Goal: Task Accomplishment & Management: Manage account settings

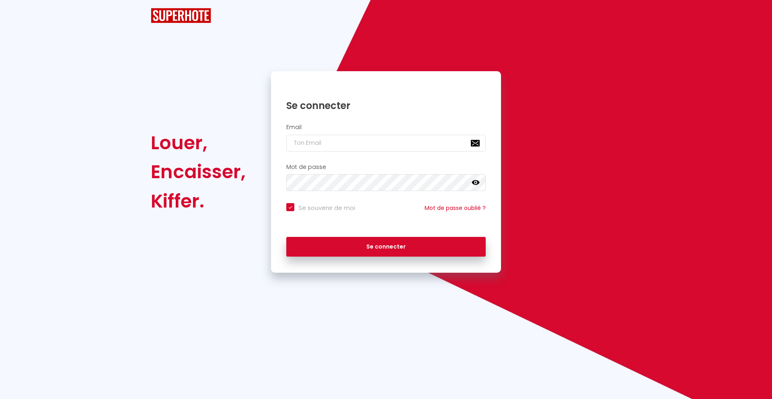
checkbox input "true"
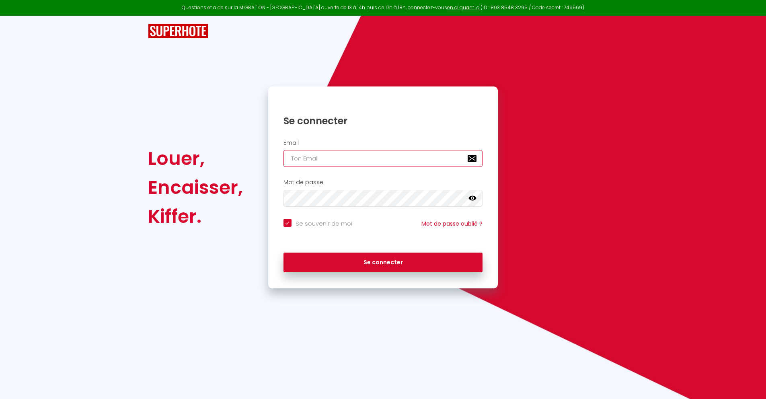
click at [347, 157] on input "email" at bounding box center [382, 158] width 199 height 17
click at [541, 163] on div "Louer, Encaisser, Kiffer. Se connecter Email Mot de passe false Se souvenir de …" at bounding box center [382, 187] width 481 height 202
click at [378, 161] on input "email" at bounding box center [382, 158] width 199 height 17
type input "[EMAIL_ADDRESS][DOMAIN_NAME]"
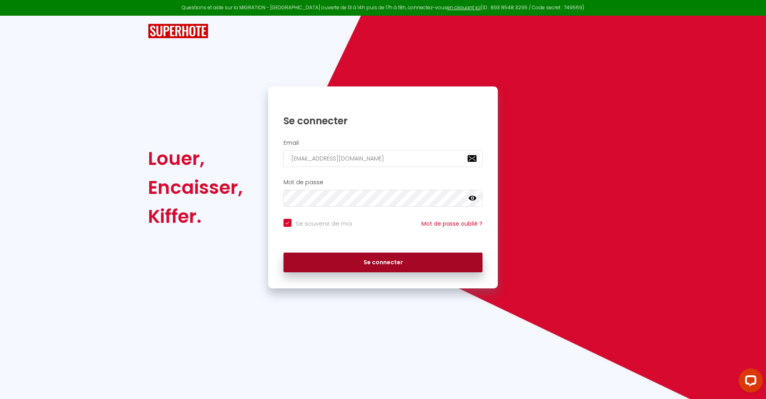
click at [365, 270] on button "Se connecter" at bounding box center [382, 263] width 199 height 20
checkbox input "true"
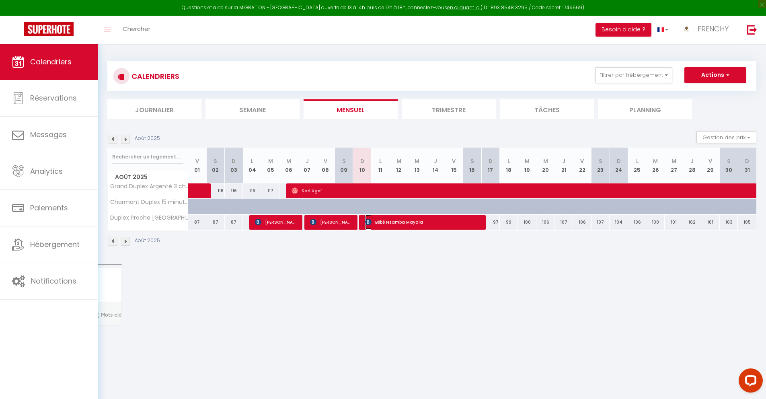
click at [405, 225] on span "Bébé Nzamba Mayala" at bounding box center [423, 221] width 117 height 15
select select "OK"
select select "KO"
select select "0"
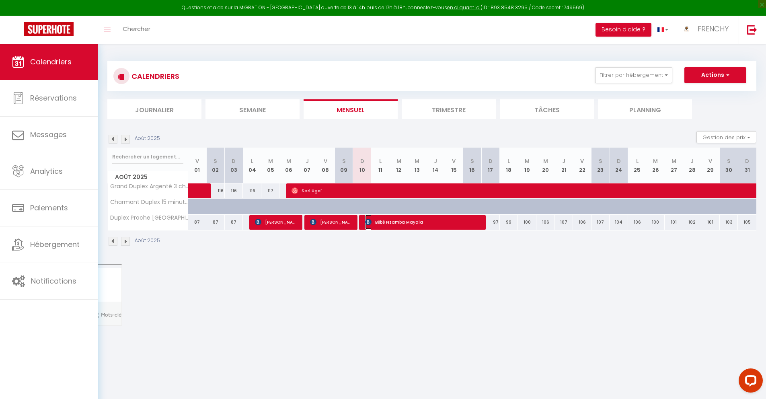
select select "1"
select select
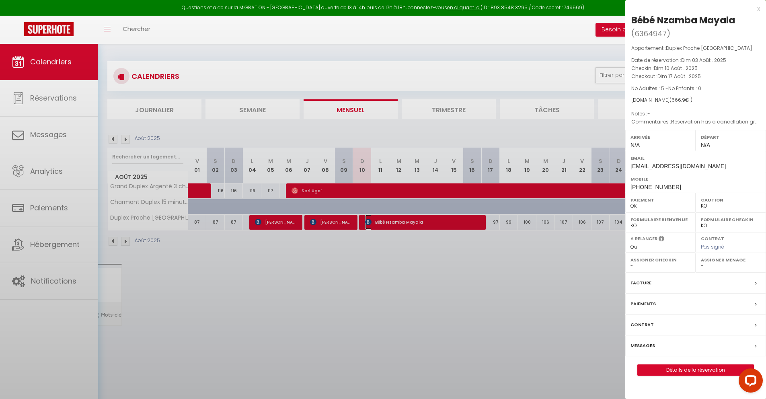
select select "29932"
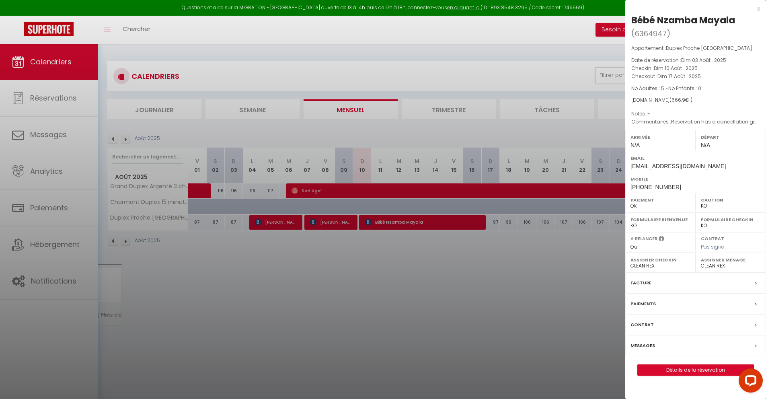
click at [700, 206] on div "Caution OK KO" at bounding box center [731, 203] width 70 height 20
click at [658, 307] on div "Paiements" at bounding box center [695, 304] width 141 height 21
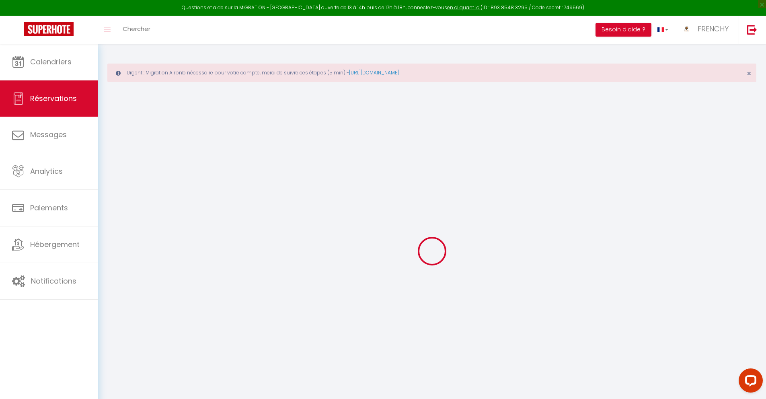
select select
checkbox input "false"
type textarea "Reservation has a cancellation grace period. Do not charge if cancelled before …"
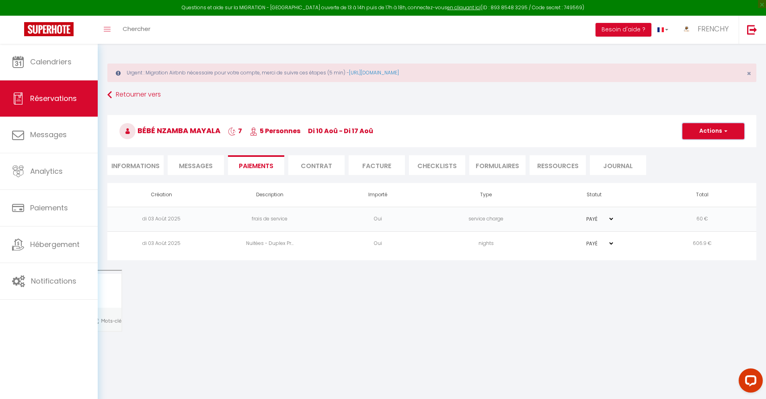
click at [740, 129] on button "Actions" at bounding box center [713, 131] width 62 height 16
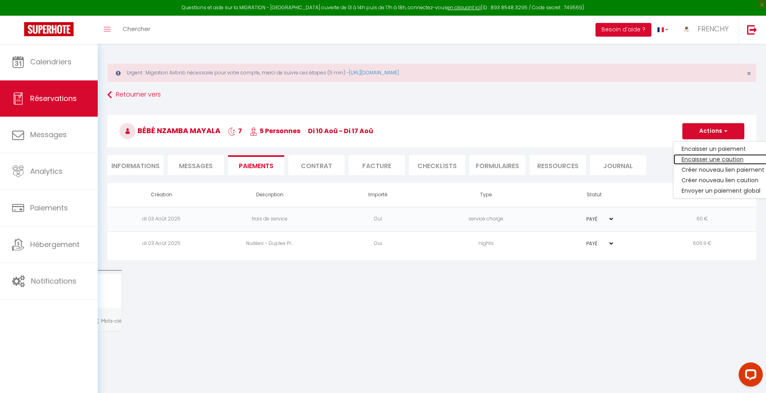
click at [726, 157] on link "Encaisser une caution" at bounding box center [723, 159] width 99 height 10
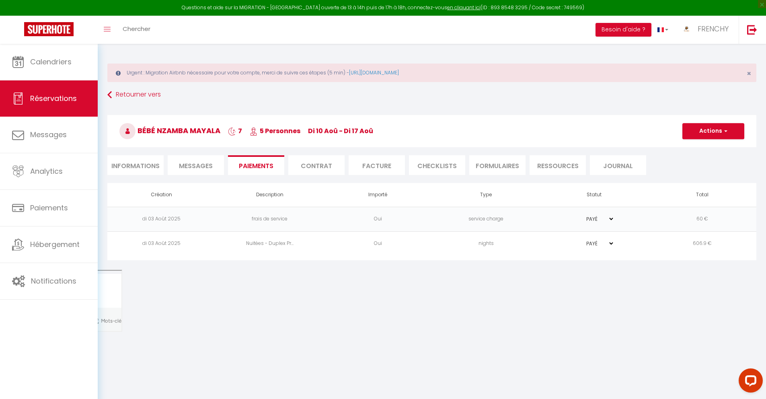
select select "nights"
type input "[EMAIL_ADDRESS][DOMAIN_NAME]"
select select "8923"
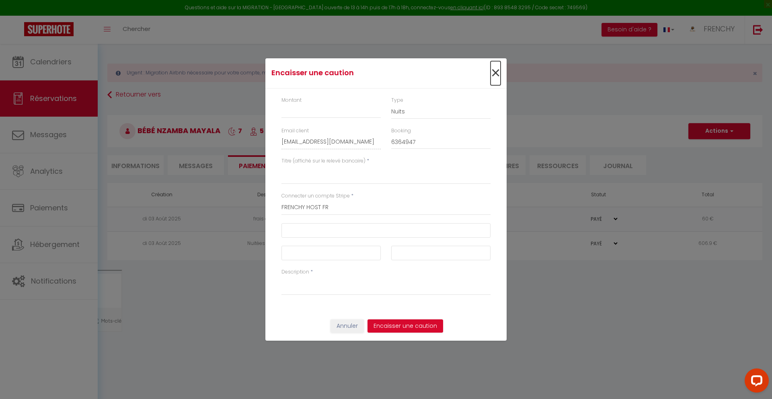
click at [495, 74] on span "×" at bounding box center [496, 73] width 10 height 24
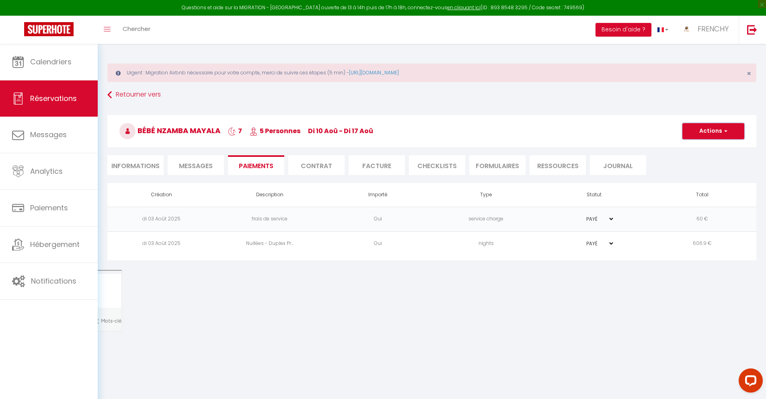
click at [698, 127] on button "Actions" at bounding box center [713, 131] width 62 height 16
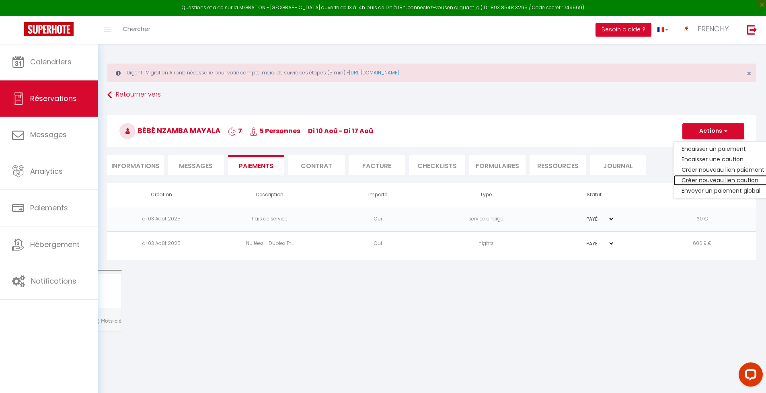
click at [723, 181] on link "Créer nouveau lien caution" at bounding box center [723, 180] width 99 height 10
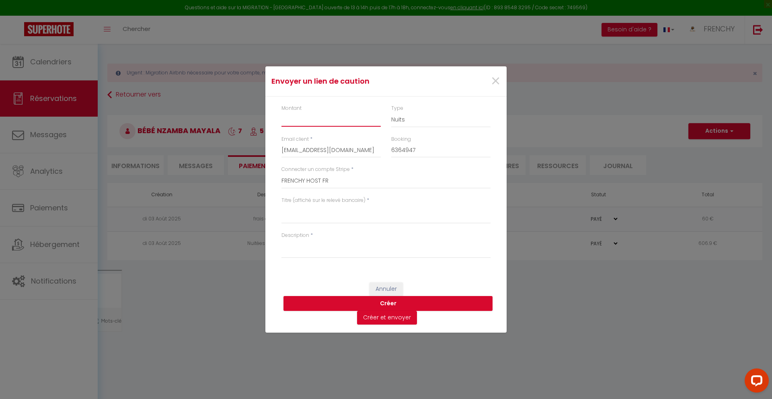
click at [322, 119] on input "Montant" at bounding box center [330, 119] width 99 height 14
type input "500"
click at [378, 221] on textarea "Titre (affiché sur le relevé bancaire)" at bounding box center [385, 213] width 209 height 19
type textarea "ca"
type textarea "u"
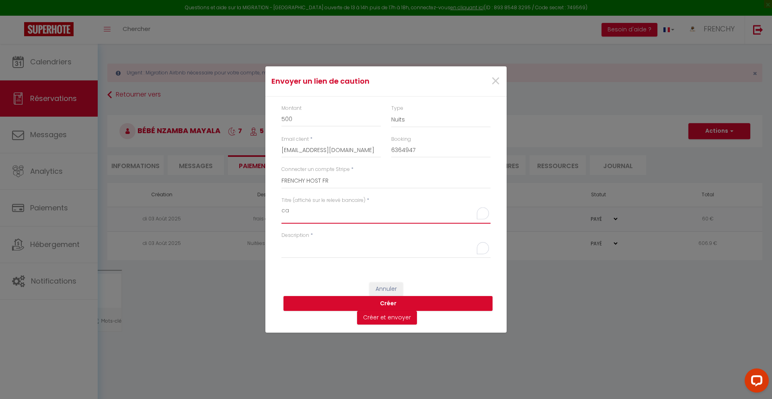
click at [319, 218] on textarea "ca" at bounding box center [385, 213] width 209 height 19
type textarea "caution frenchy host"
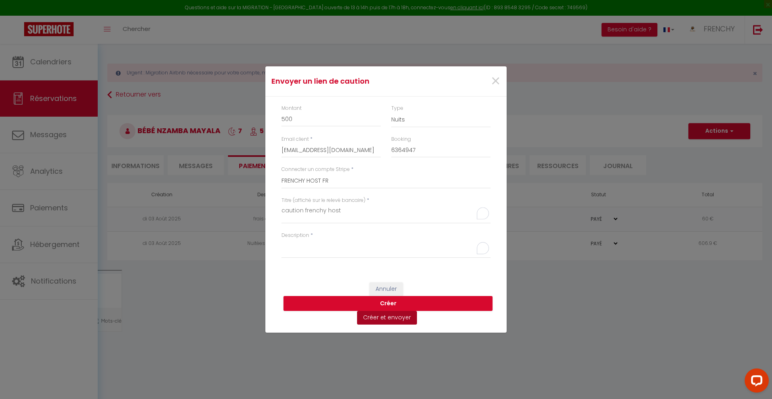
click at [379, 321] on button "Créer et envoyer" at bounding box center [387, 318] width 60 height 14
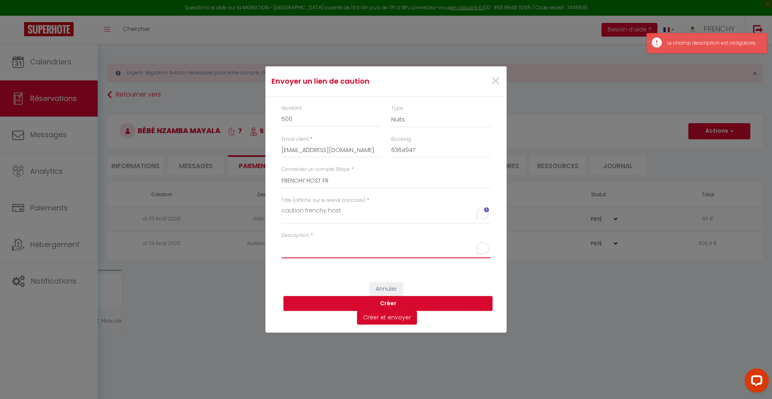
click at [351, 256] on textarea "Description" at bounding box center [385, 248] width 209 height 19
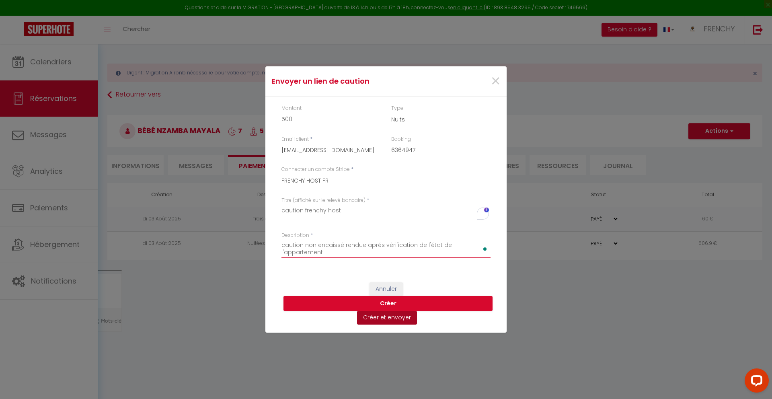
type textarea "caution non encaissé rendue aprés vérification de l'état de l'appartement"
click at [378, 318] on button "Créer et envoyer" at bounding box center [387, 318] width 60 height 14
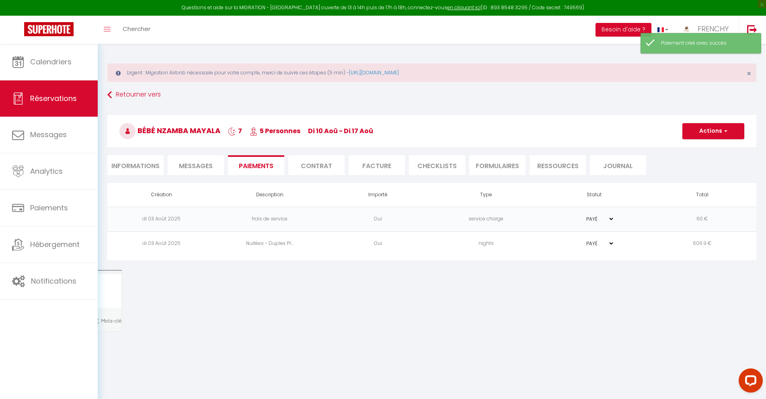
select select "fr"
type input "[EMAIL_ADDRESS][DOMAIN_NAME]"
type input "Demande de dépôt"
type textarea "Bonjour, Nous vous invitons à cliquer sur le lien ci-dessous pour effectuer le …"
select select "0"
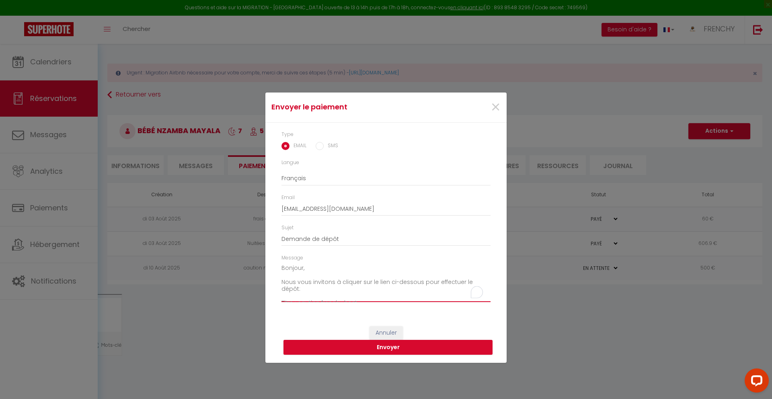
drag, startPoint x: 407, startPoint y: 296, endPoint x: 285, endPoint y: 251, distance: 129.6
click at [285, 251] on div "Type EMAIL SMS Langue Anglais Français Espagnol Portugais Email [EMAIL_ADDRESS]…" at bounding box center [385, 221] width 241 height 196
click at [321, 148] on input "SMS" at bounding box center [320, 146] width 8 height 8
radio input "true"
radio input "false"
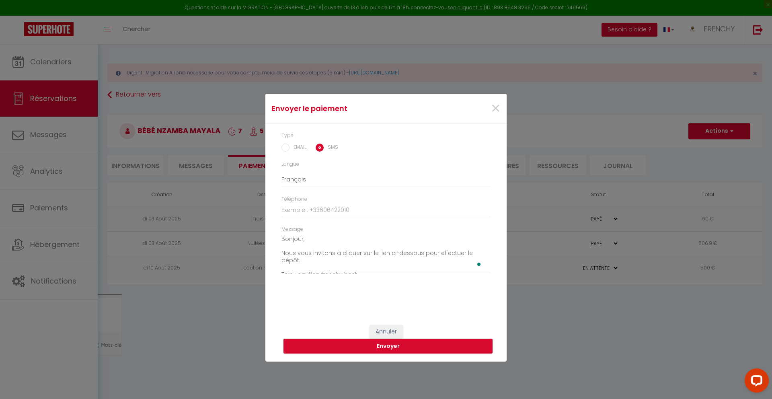
click at [276, 148] on div "Type EMAIL SMS" at bounding box center [386, 146] width 220 height 29
click at [283, 147] on input "EMAIL" at bounding box center [285, 148] width 8 height 8
radio input "true"
radio input "false"
type input "[EMAIL_ADDRESS][DOMAIN_NAME]"
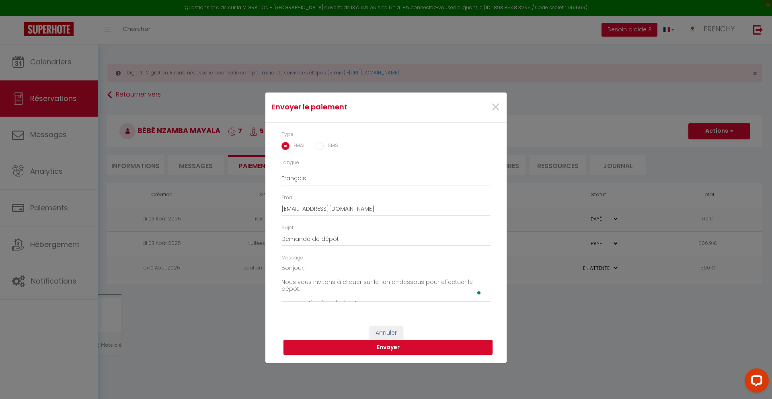
scroll to position [63, 0]
click at [404, 348] on button "Envoyer" at bounding box center [387, 347] width 209 height 15
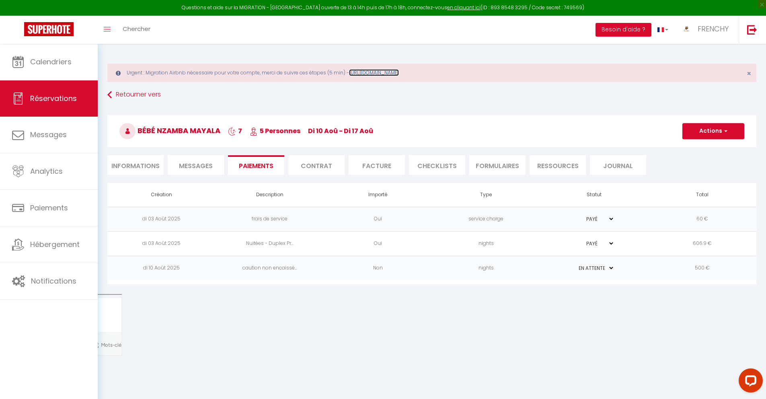
click at [383, 75] on link "[URL][DOMAIN_NAME]" at bounding box center [374, 72] width 50 height 7
click at [58, 104] on link "Réservations" at bounding box center [49, 98] width 98 height 36
select select "not_cancelled"
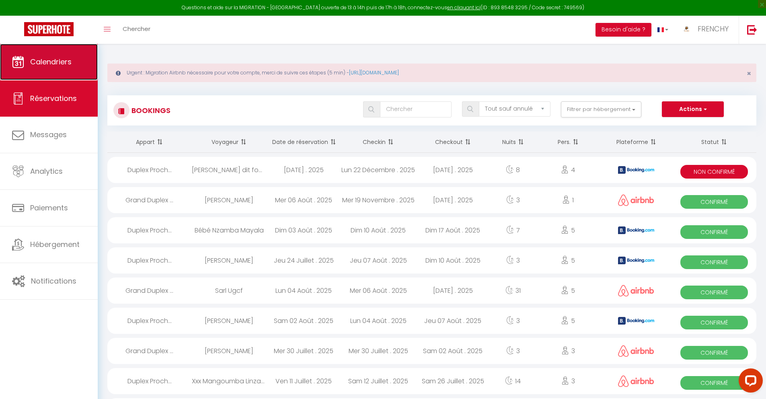
click at [42, 58] on span "Calendriers" at bounding box center [50, 62] width 41 height 10
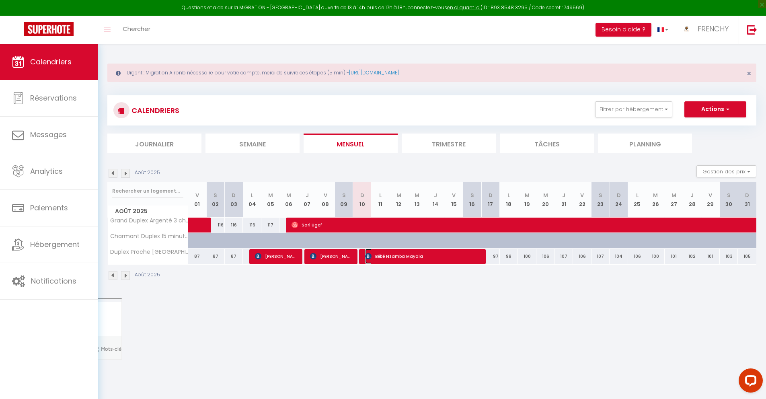
click at [383, 259] on span "Bébé Nzamba Mayala" at bounding box center [423, 256] width 117 height 15
select select "OK"
select select "0"
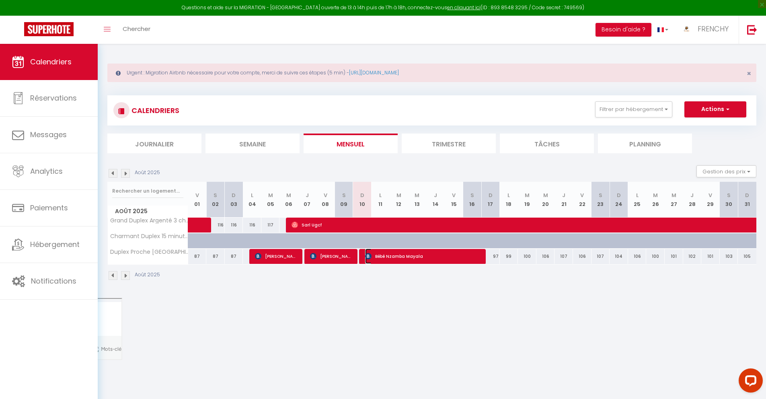
select select "1"
select select
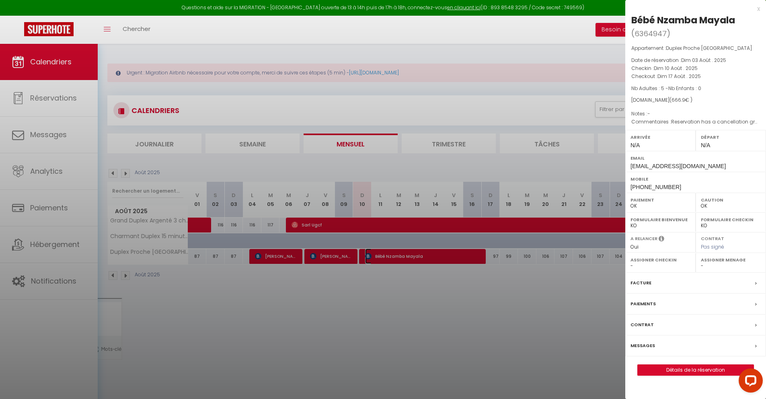
select select "29932"
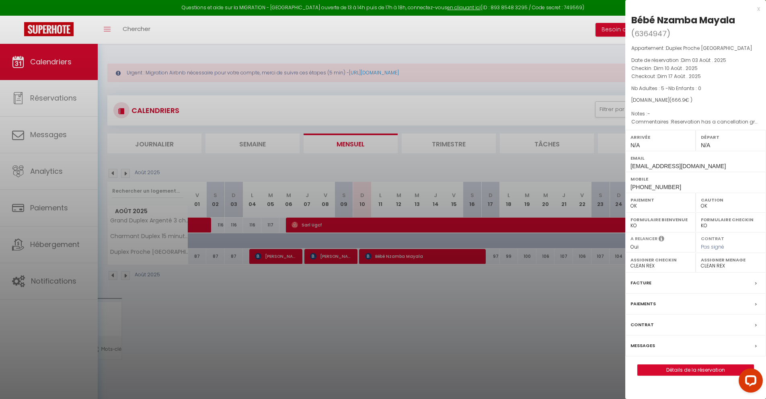
click at [376, 355] on div at bounding box center [383, 199] width 766 height 399
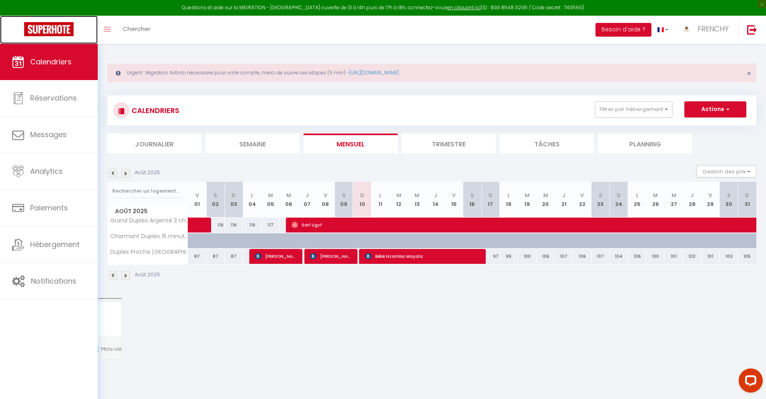
click at [53, 28] on img at bounding box center [48, 29] width 49 height 14
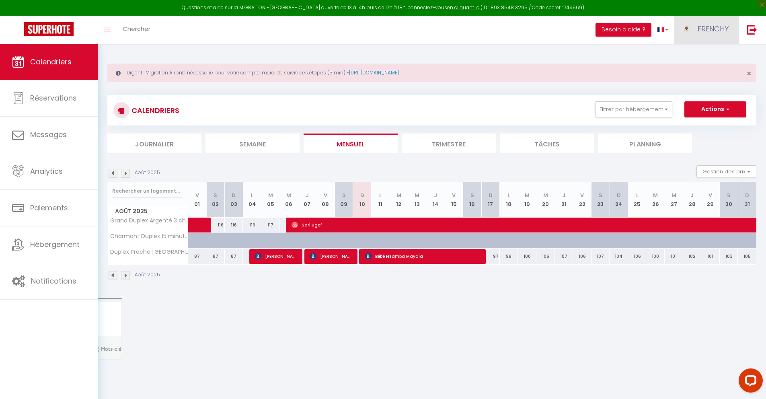
click at [686, 31] on img at bounding box center [686, 29] width 12 height 12
click at [699, 57] on link "Paramètres" at bounding box center [707, 56] width 60 height 14
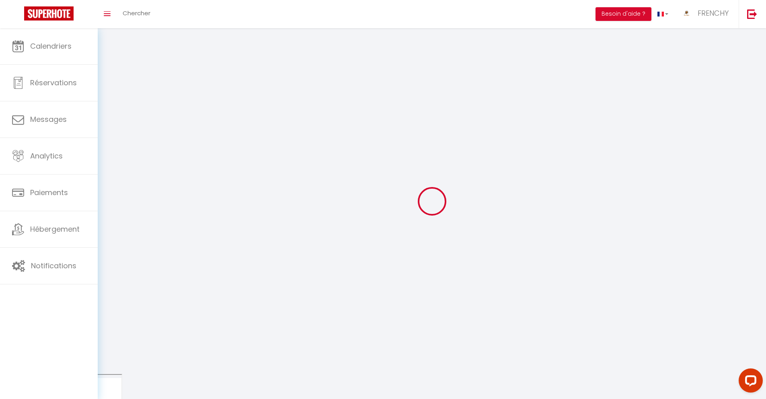
type input "FRENCHY"
type input "HOST"
type input "[PHONE_NUMBER]"
type input "[STREET_ADDRESS]"
type input "75008"
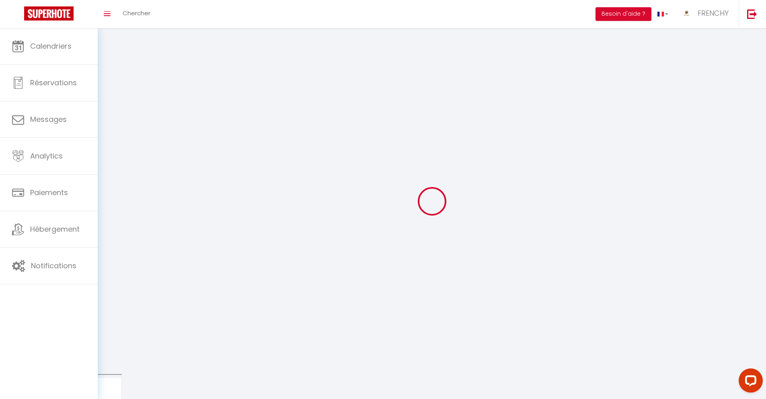
type input "[GEOGRAPHIC_DATA]"
type input "MiZIvwKpaXSujcI81F3CZaspb"
type input "2YoQnIDSUdZb9BYj6cVTLv3AC"
select select "28"
select select "fr"
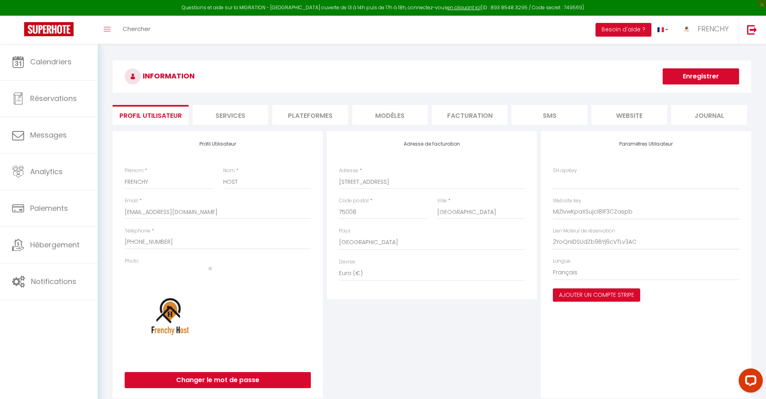
type input "MiZIvwKpaXSujcI81F3CZaspb"
type input "2YoQnIDSUdZb9BYj6cVTLv3AC"
type input "[URL][DOMAIN_NAME]"
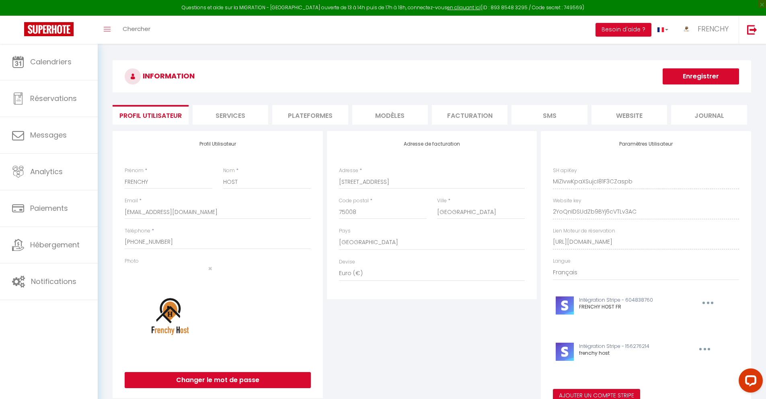
click at [313, 118] on li "Plateformes" at bounding box center [310, 115] width 76 height 20
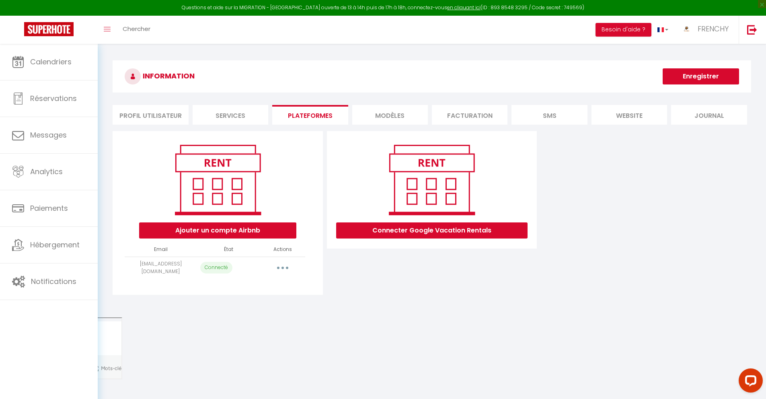
click at [284, 266] on button "button" at bounding box center [282, 267] width 23 height 13
click at [270, 316] on link "Reconnecter le compte" at bounding box center [247, 315] width 89 height 14
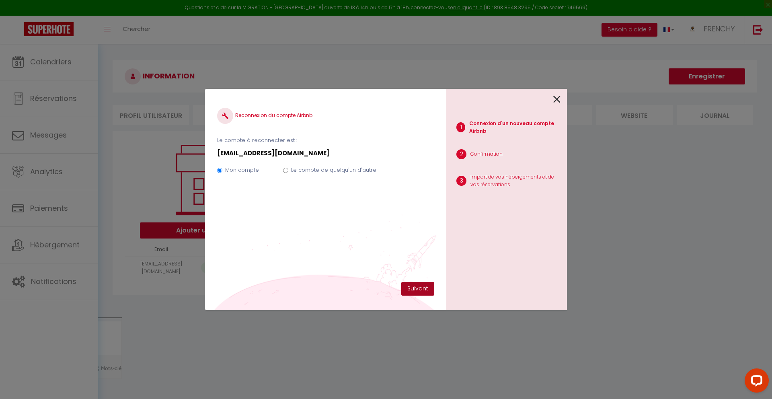
click at [419, 293] on button "Suivant" at bounding box center [417, 289] width 33 height 14
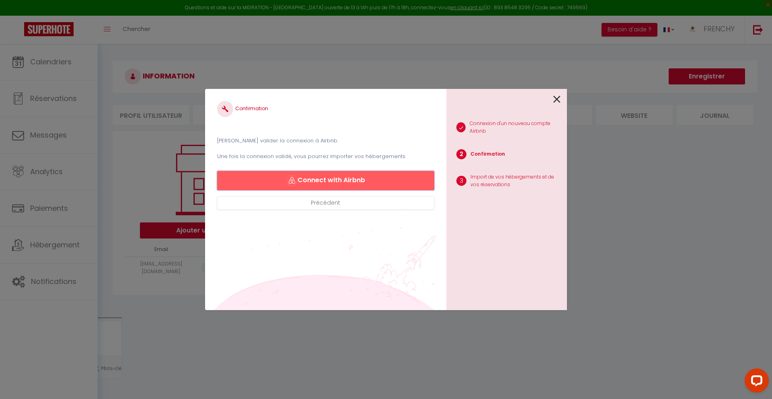
click at [390, 184] on button "Connect with Airbnb" at bounding box center [325, 180] width 217 height 19
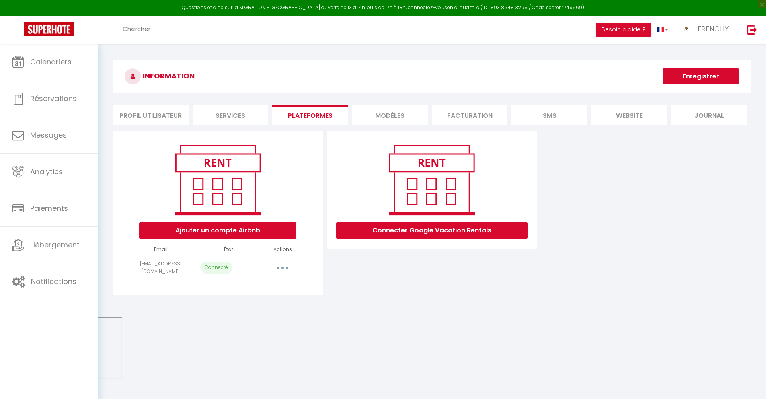
select select "45490"
select select "63582"
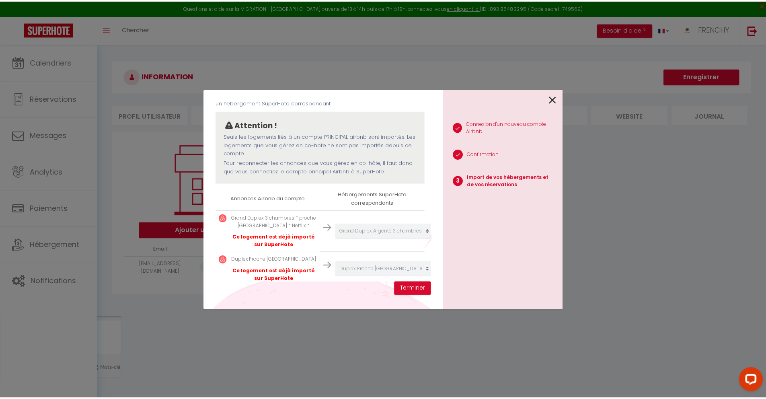
scroll to position [72, 0]
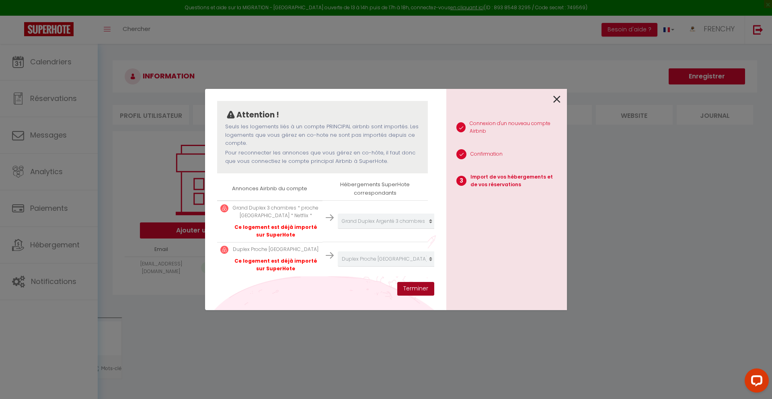
click at [414, 291] on button "Terminer" at bounding box center [415, 289] width 37 height 14
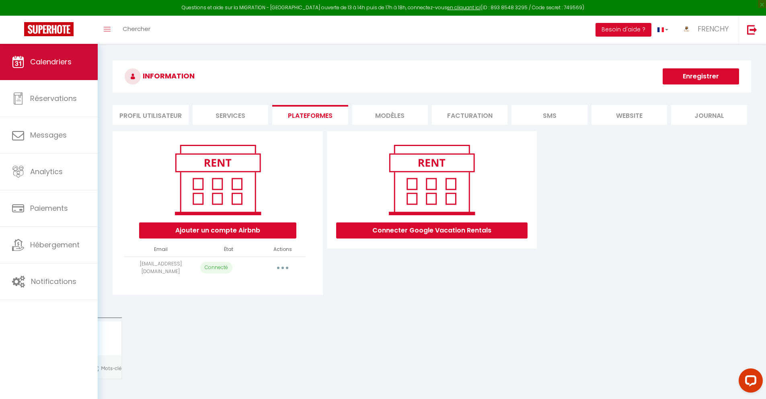
click at [37, 66] on span "Calendriers" at bounding box center [50, 62] width 41 height 10
